Goal: Find specific page/section: Find specific page/section

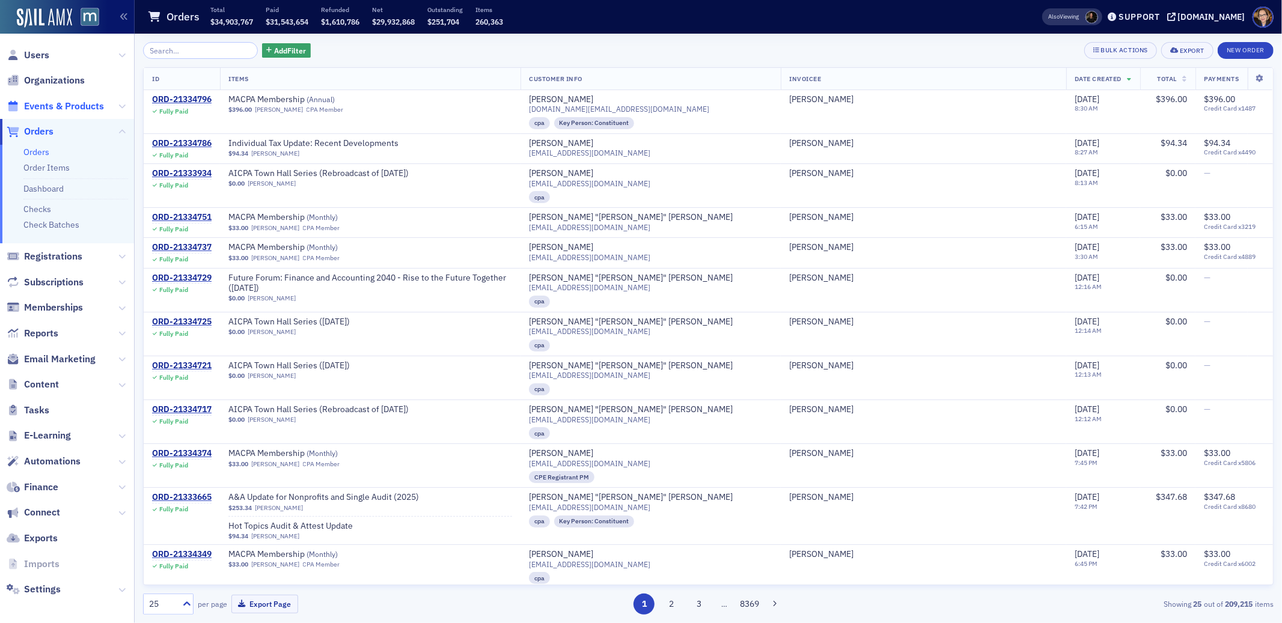
click at [58, 103] on span "Events & Products" at bounding box center [64, 106] width 80 height 13
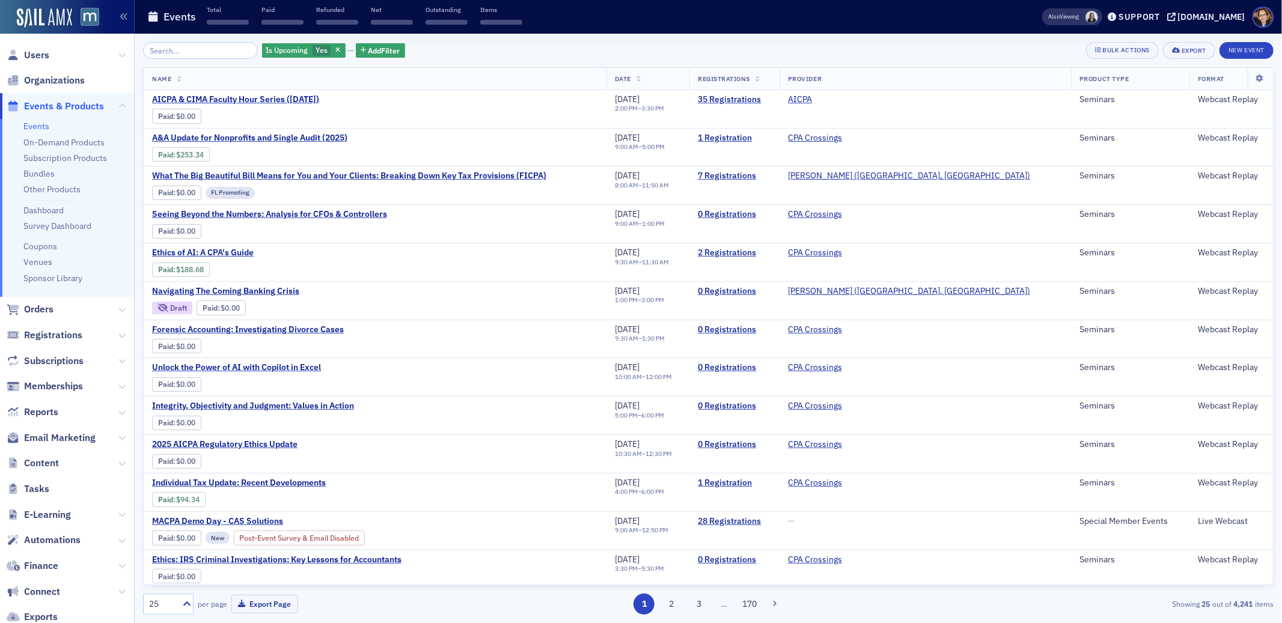
click at [202, 54] on input "search" at bounding box center [200, 50] width 115 height 17
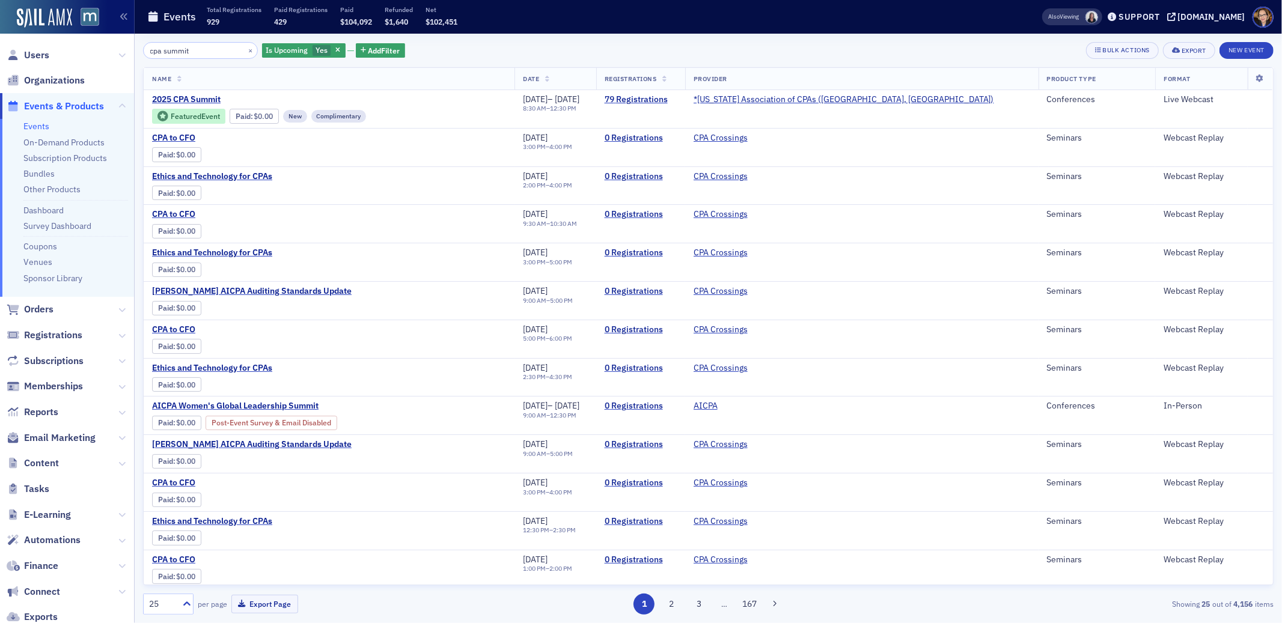
type input "cpa summit"
click at [39, 103] on span "Events & Products" at bounding box center [64, 106] width 80 height 13
